Goal: Information Seeking & Learning: Check status

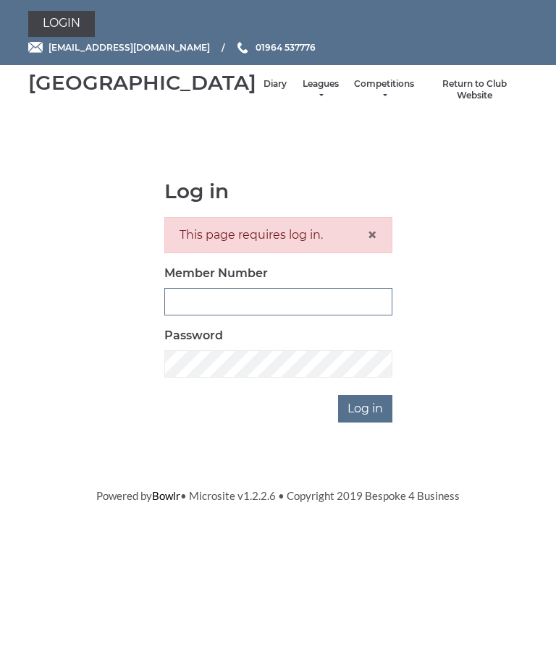
type input "1100"
click at [366, 423] on input "Log in" at bounding box center [365, 409] width 54 height 28
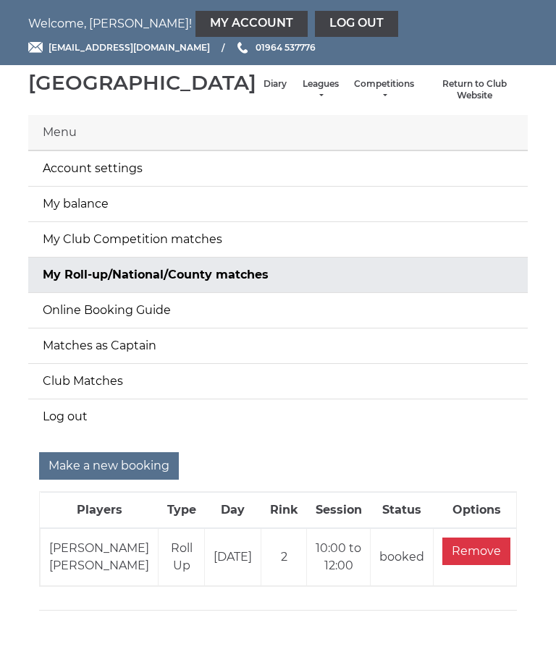
click at [301, 99] on link "Leagues" at bounding box center [320, 90] width 38 height 24
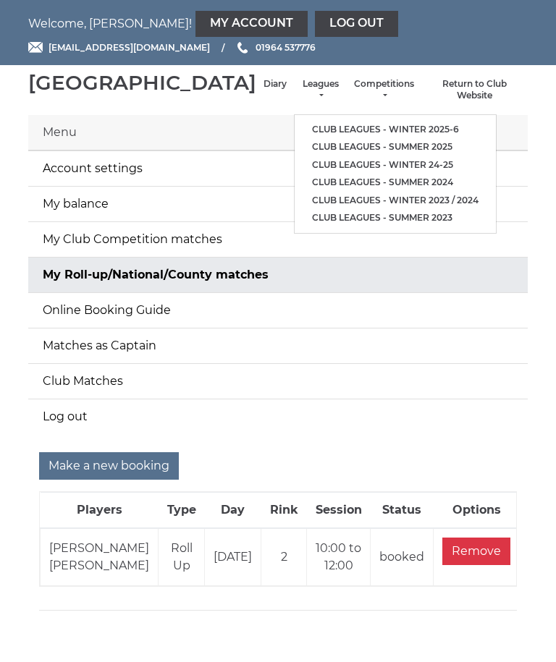
click at [373, 130] on link "Club leagues - Winter 2025-6" at bounding box center [395, 130] width 201 height 18
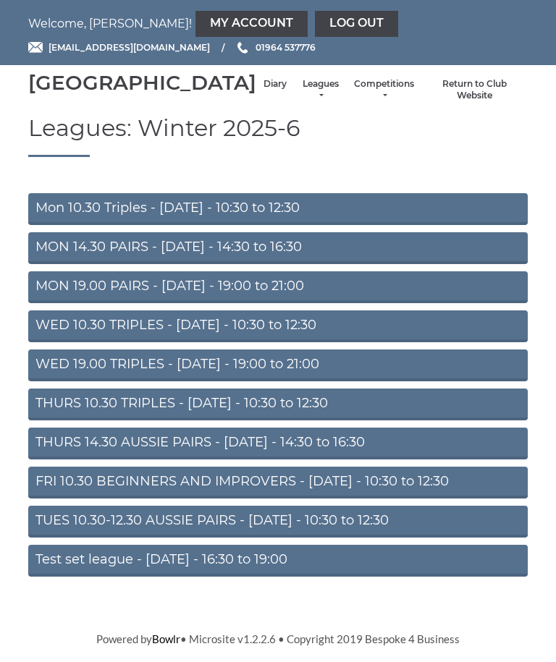
click at [263, 90] on link "Diary" at bounding box center [274, 84] width 23 height 12
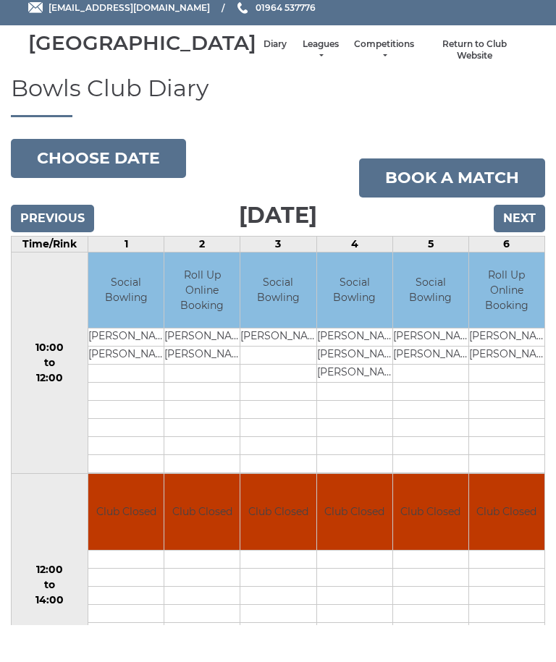
scroll to position [41, 0]
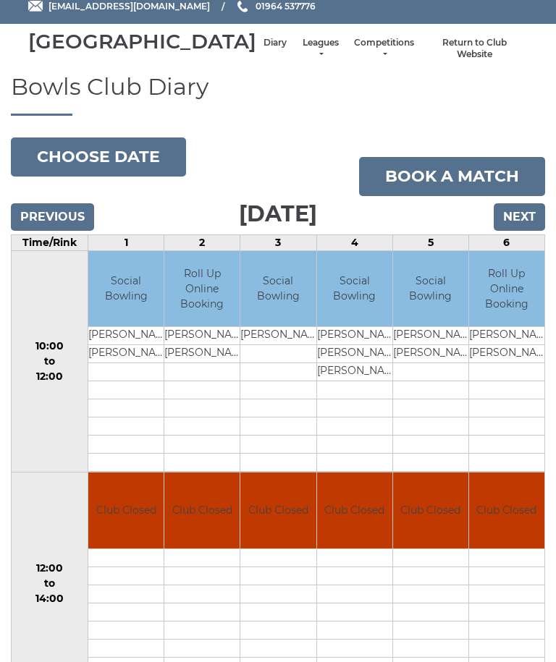
click at [517, 231] on input "Next" at bounding box center [519, 217] width 51 height 28
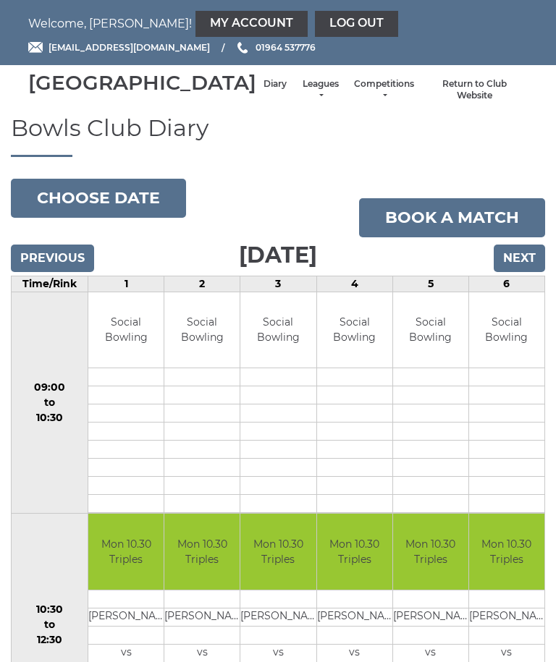
click at [526, 272] on input "Next" at bounding box center [519, 259] width 51 height 28
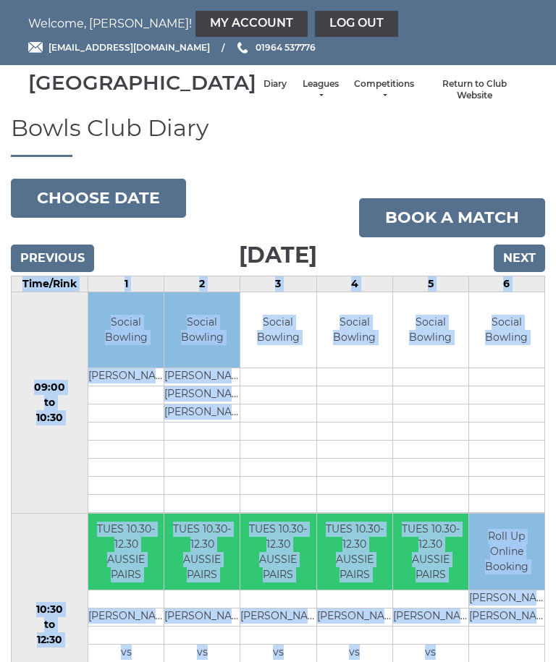
click at [529, 272] on input "Next" at bounding box center [519, 259] width 51 height 28
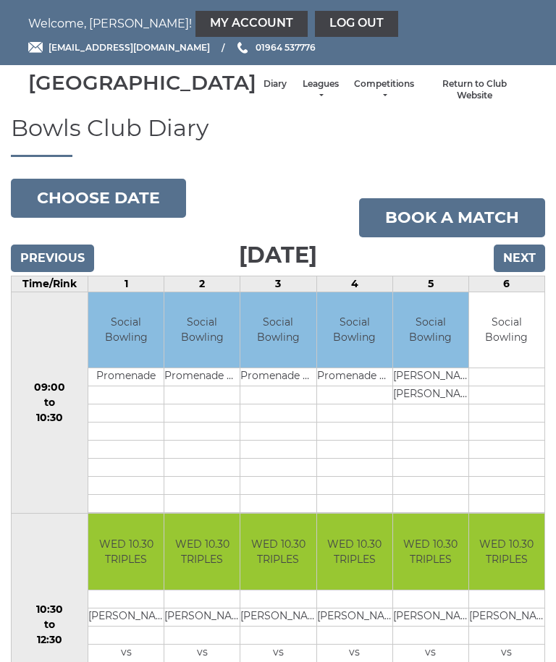
click at [529, 271] on input "Next" at bounding box center [519, 259] width 51 height 28
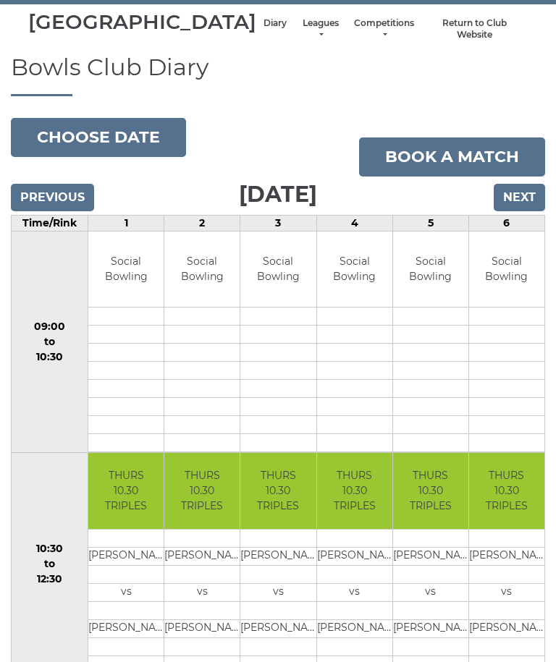
scroll to position [59, 0]
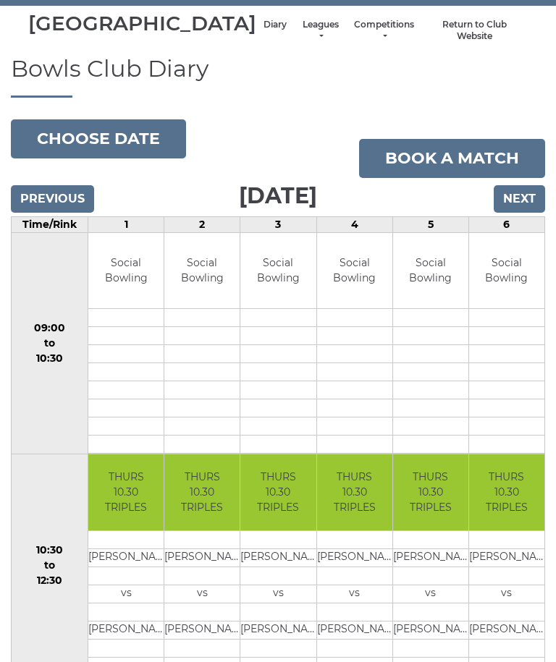
click at [526, 213] on input "Next" at bounding box center [519, 199] width 51 height 28
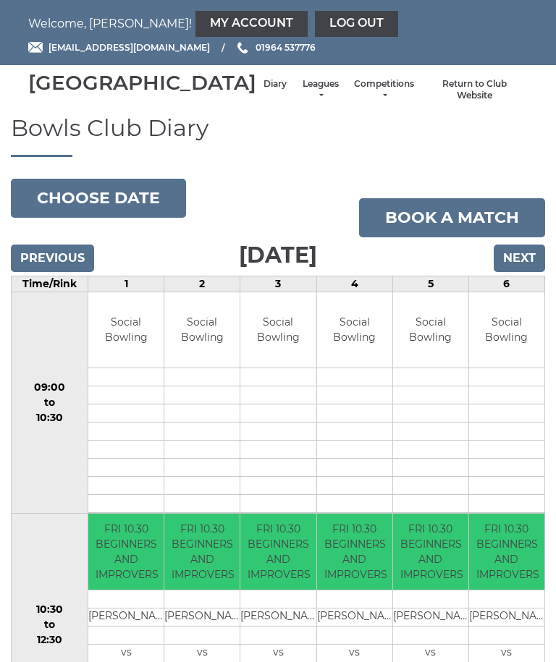
click at [56, 270] on input "Previous" at bounding box center [52, 259] width 83 height 28
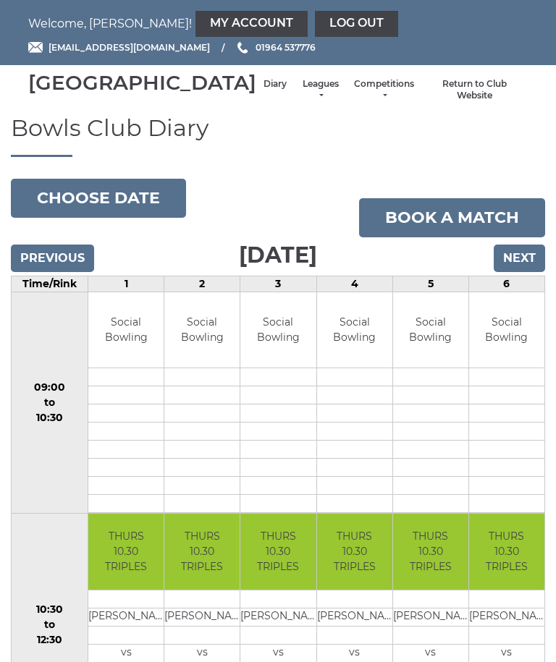
click at [59, 268] on input "Previous" at bounding box center [52, 259] width 83 height 28
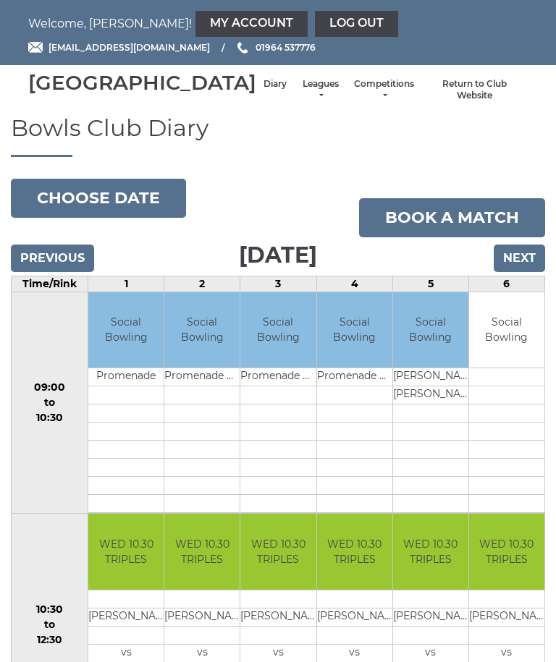
click at [47, 270] on input "Previous" at bounding box center [52, 259] width 83 height 28
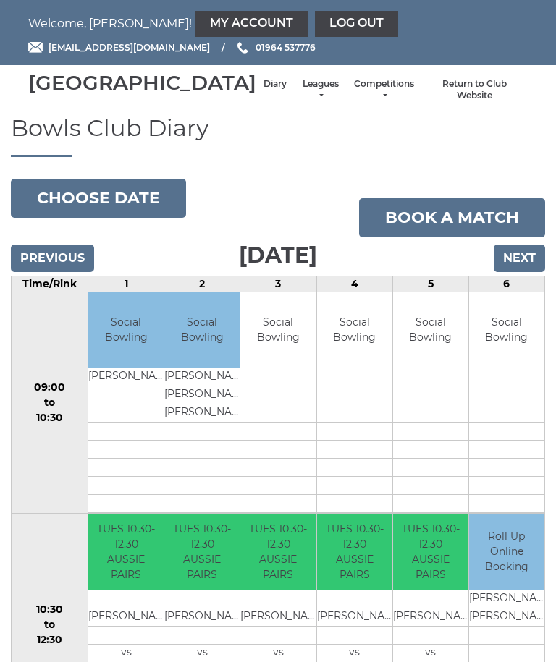
click at [56, 268] on input "Previous" at bounding box center [52, 259] width 83 height 28
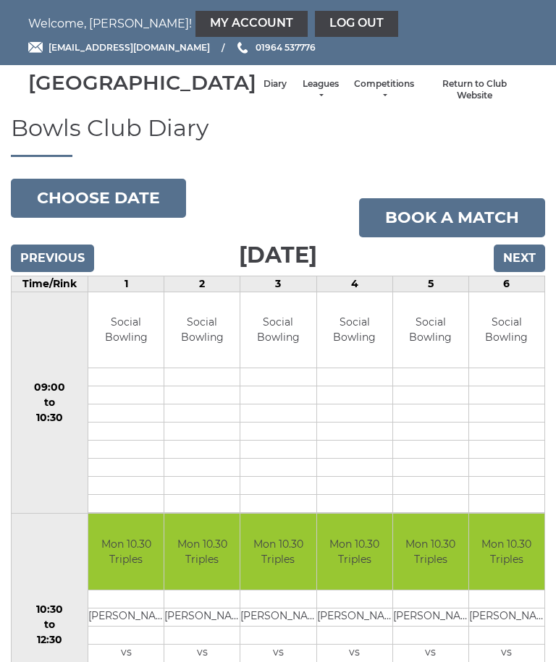
click at [315, 17] on link "Log out" at bounding box center [356, 24] width 83 height 26
